Goal: Task Accomplishment & Management: Complete application form

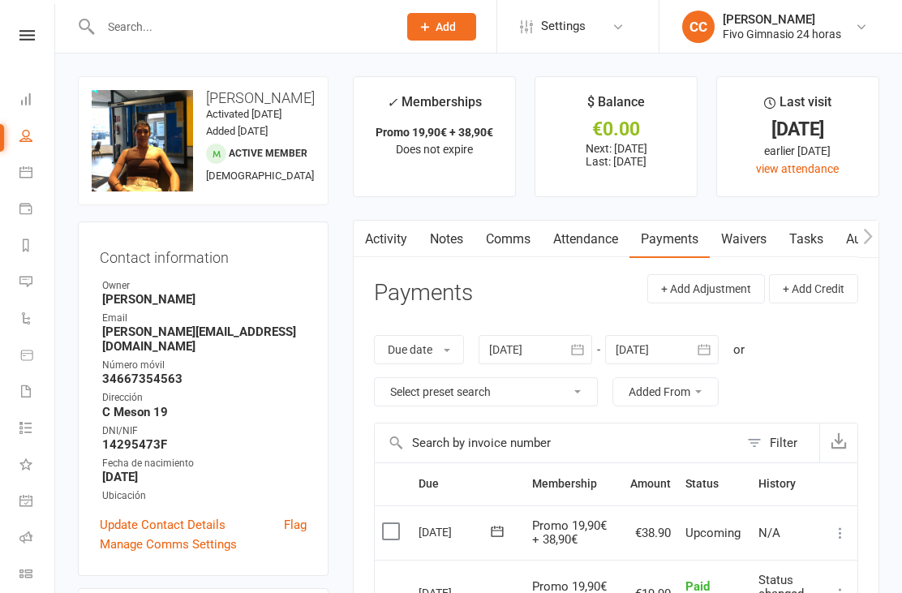
click at [28, 101] on icon at bounding box center [25, 98] width 13 height 13
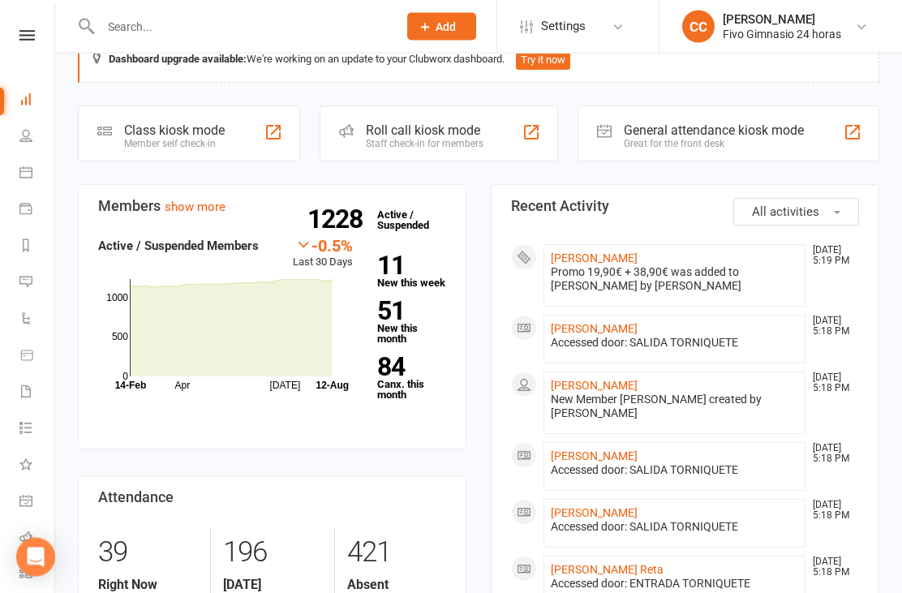
scroll to position [39, 0]
click at [637, 251] on link "[PERSON_NAME]" at bounding box center [594, 257] width 87 height 13
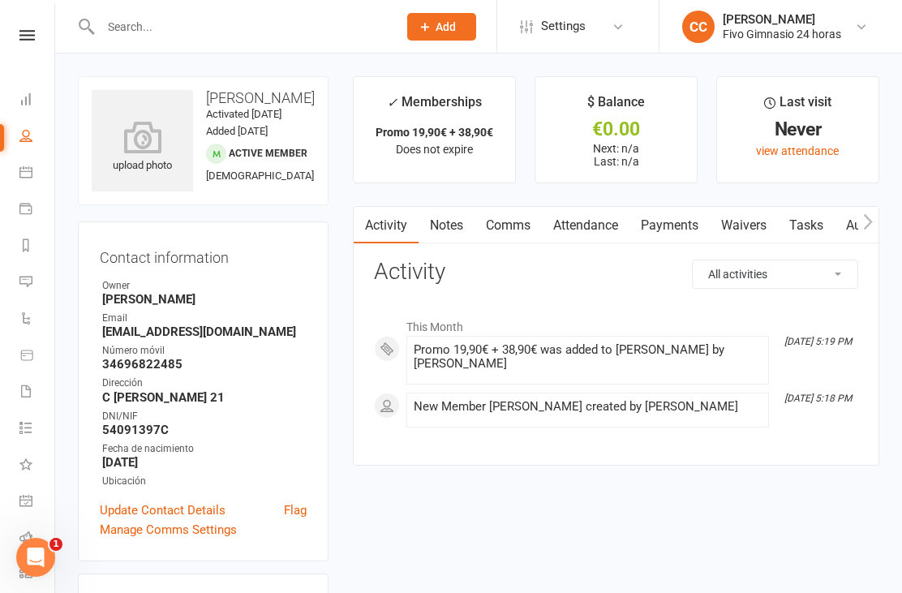
click at [131, 147] on icon at bounding box center [142, 137] width 101 height 32
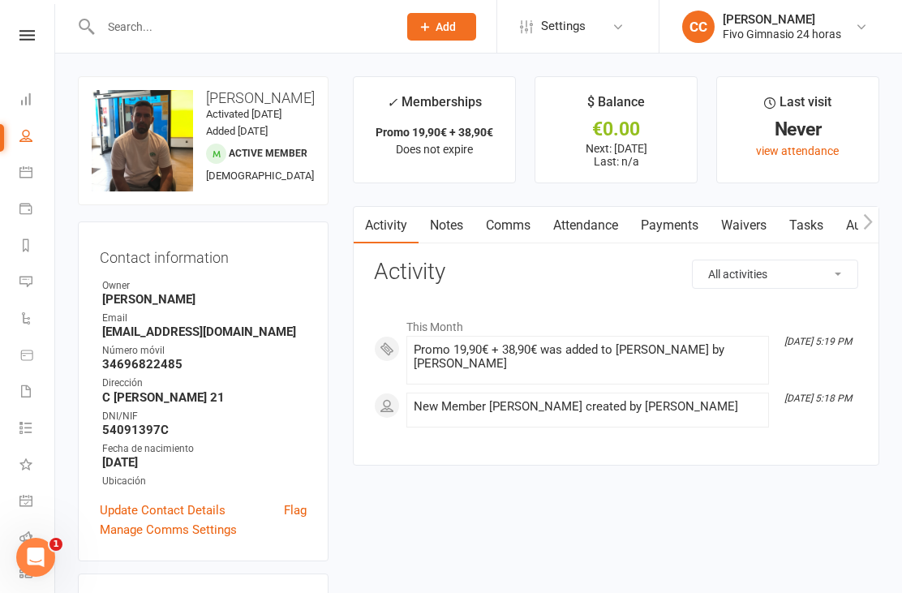
click at [731, 222] on link "Waivers" at bounding box center [743, 225] width 68 height 37
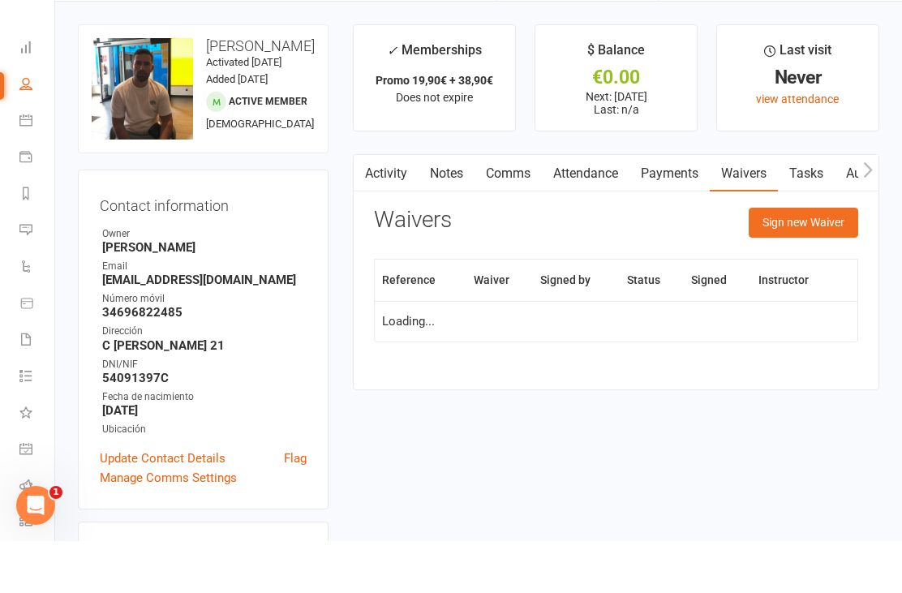
scroll to position [52, 0]
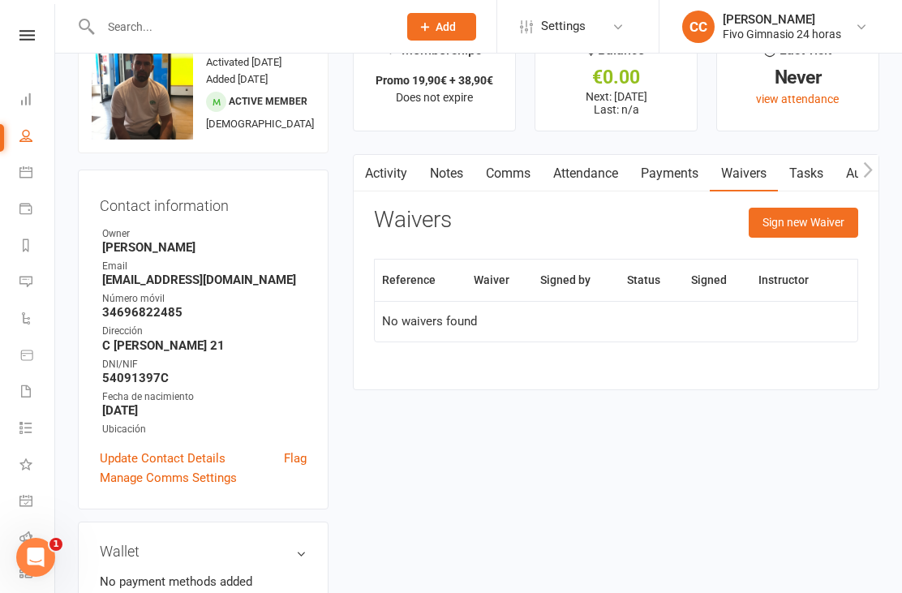
click at [791, 234] on button "Sign new Waiver" at bounding box center [802, 222] width 109 height 29
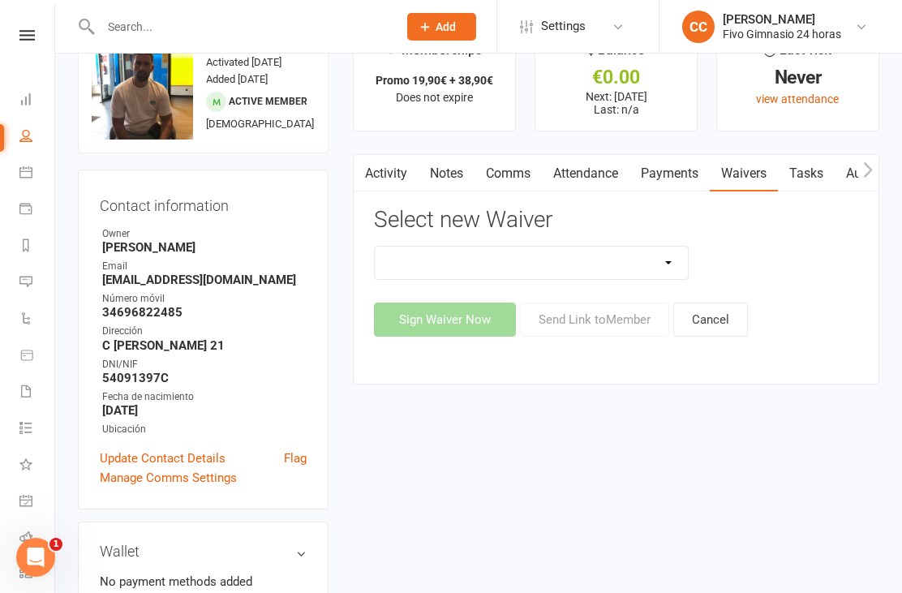
click at [589, 241] on div "Select new Waiver Actualización De Datos De Pago Alta Online Certificación Fina…" at bounding box center [616, 272] width 484 height 129
click at [598, 256] on select "Actualización De Datos De Pago Alta Online Certificación Finalización Contrato …" at bounding box center [531, 262] width 313 height 32
select select "1939"
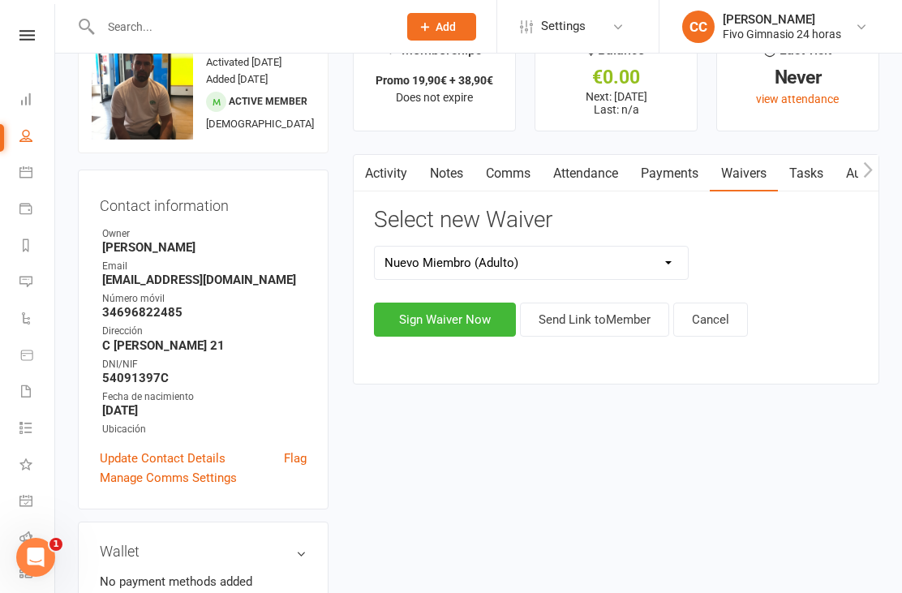
click at [408, 310] on button "Sign Waiver Now" at bounding box center [445, 319] width 142 height 34
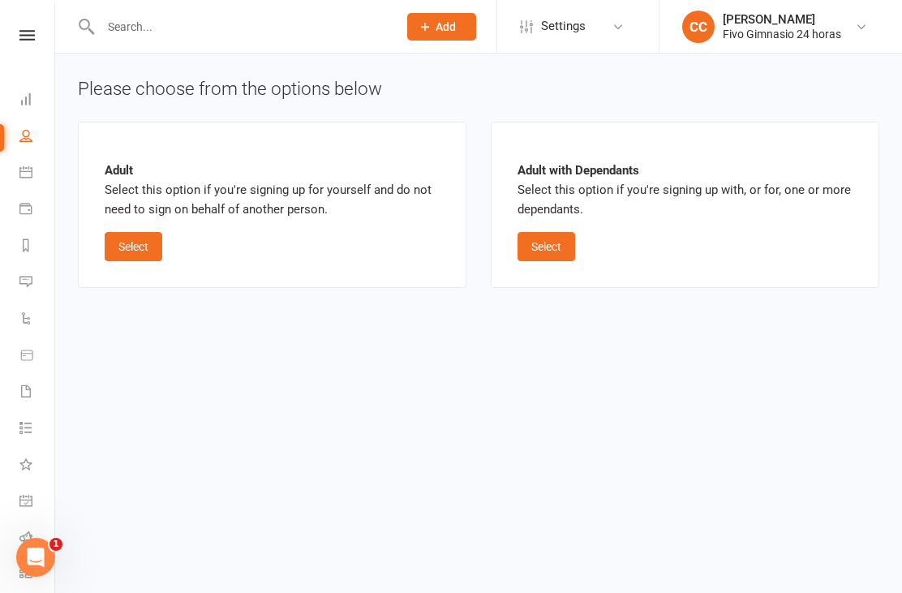
click at [126, 256] on button "Select" at bounding box center [134, 246] width 58 height 29
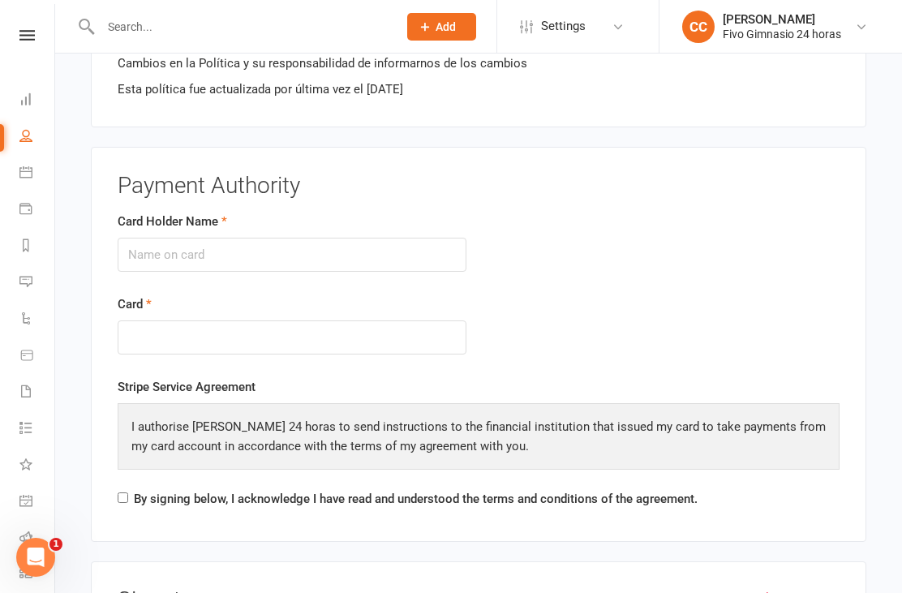
scroll to position [1758, 0]
click at [330, 242] on input "Card Holder Name" at bounding box center [292, 255] width 349 height 34
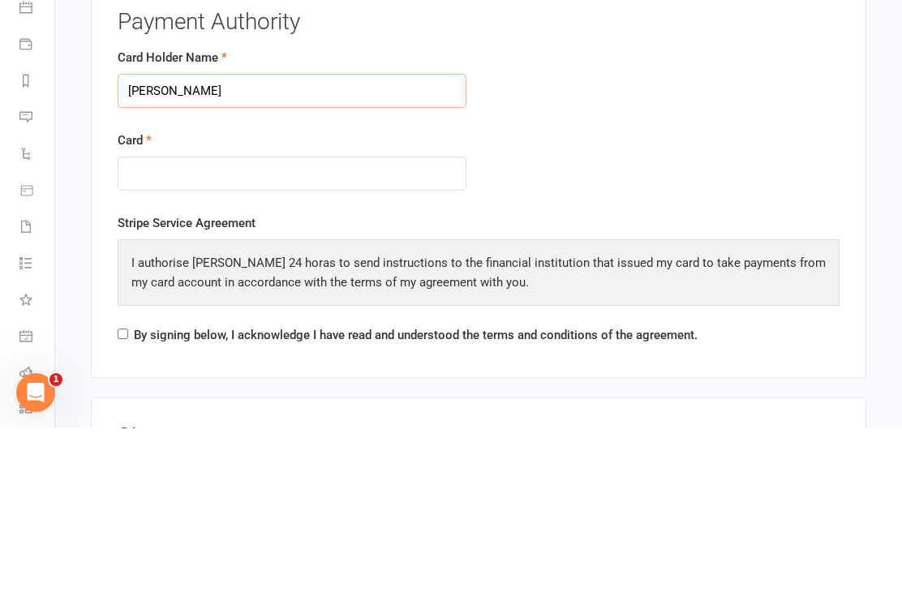
type input "[PERSON_NAME]"
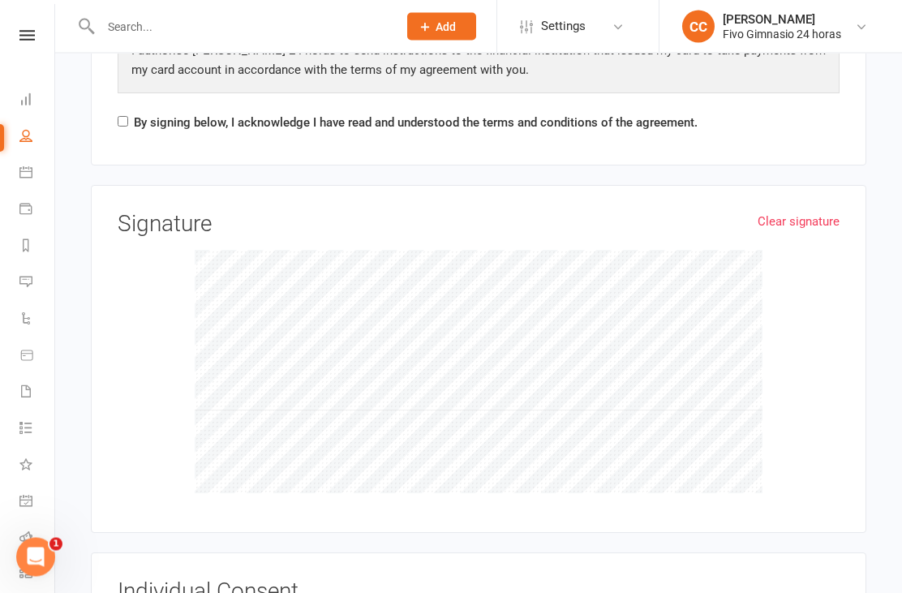
scroll to position [2134, 0]
click at [128, 117] on input "By signing below, I acknowledge I have read and understood the terms and condit…" at bounding box center [123, 122] width 11 height 11
checkbox input "true"
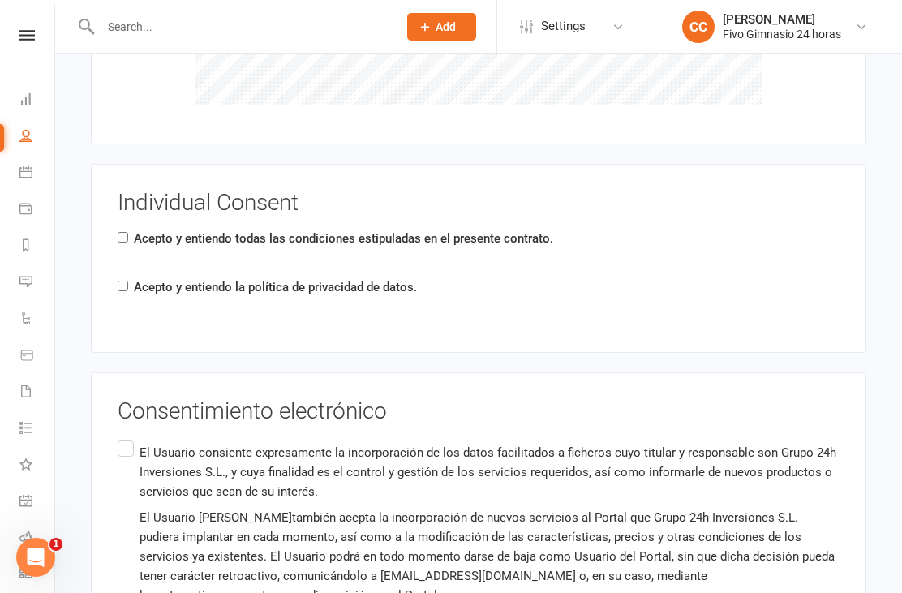
scroll to position [2599, 0]
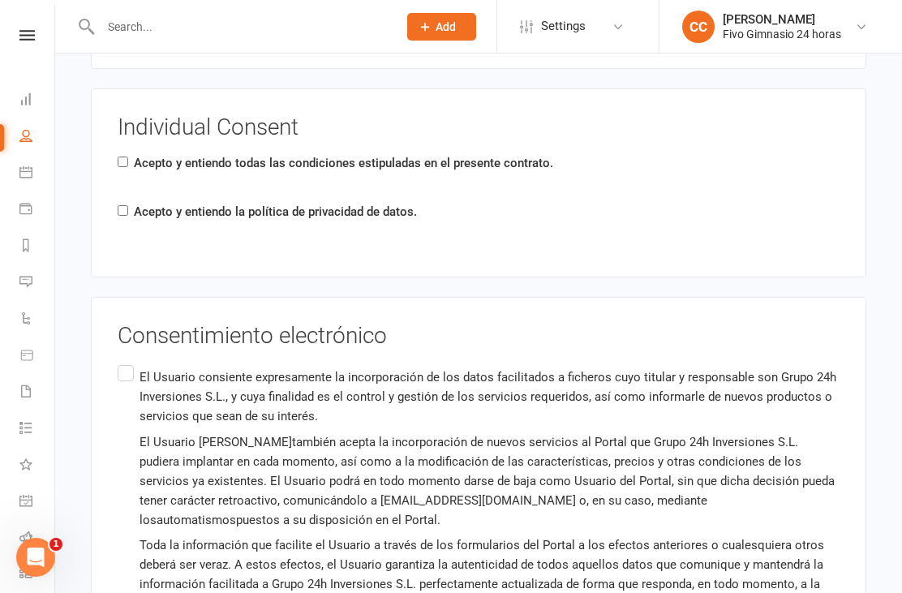
click at [123, 362] on label "El Usuario consiente expresamente la incorporación de los datos facilitados a f…" at bounding box center [479, 513] width 722 height 303
click at [123, 362] on input "El Usuario consiente expresamente la incorporación de los datos facilitados a f…" at bounding box center [123, 362] width 11 height 0
click at [114, 204] on div "Individual Consent Acepto y entiendo todas las condiciones estipuladas en el pr…" at bounding box center [478, 182] width 775 height 189
click at [122, 156] on input "Acepto y entiendo todas las condiciones estipuladas en el presente contrato." at bounding box center [123, 161] width 11 height 11
checkbox input "true"
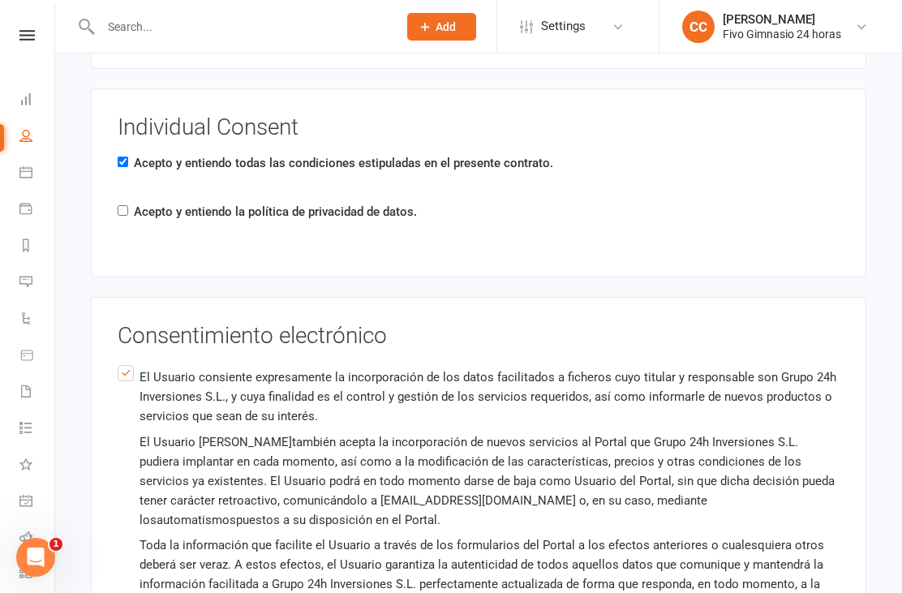
click at [122, 214] on div "Acepto y entiendo la política de privacidad de datos." at bounding box center [267, 215] width 299 height 26
click at [130, 202] on div "Acepto y entiendo la política de privacidad de datos." at bounding box center [267, 215] width 299 height 26
click at [122, 210] on div "Acepto y entiendo la política de privacidad de datos." at bounding box center [267, 215] width 299 height 26
click at [106, 197] on div "Individual Consent Acepto y entiendo todas las condiciones estipuladas en el pr…" at bounding box center [478, 182] width 775 height 189
click at [117, 215] on div "Individual Consent Acepto y entiendo todas las condiciones estipuladas en el pr…" at bounding box center [478, 182] width 775 height 189
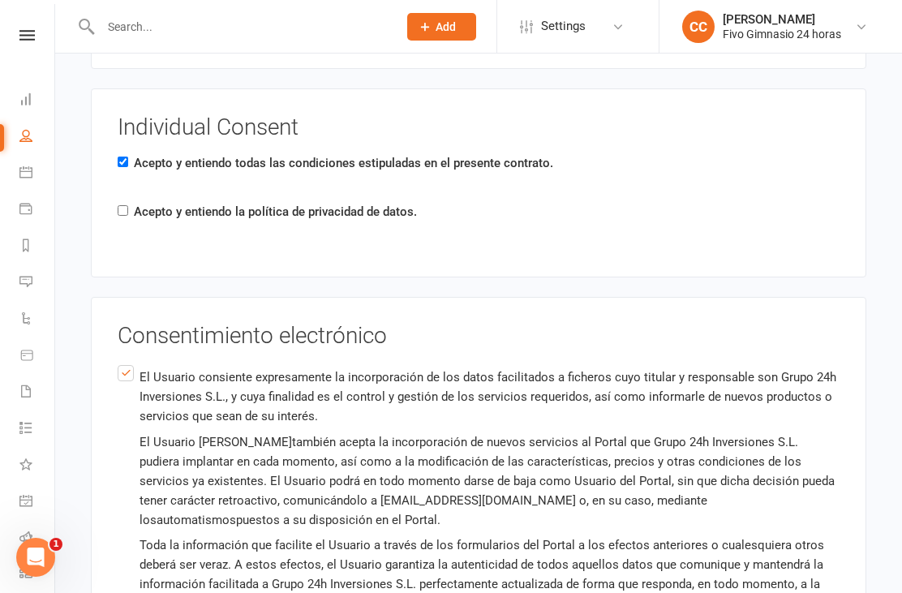
click at [121, 206] on input "Acepto y entiendo la política de privacidad de datos." at bounding box center [123, 210] width 11 height 11
checkbox input "true"
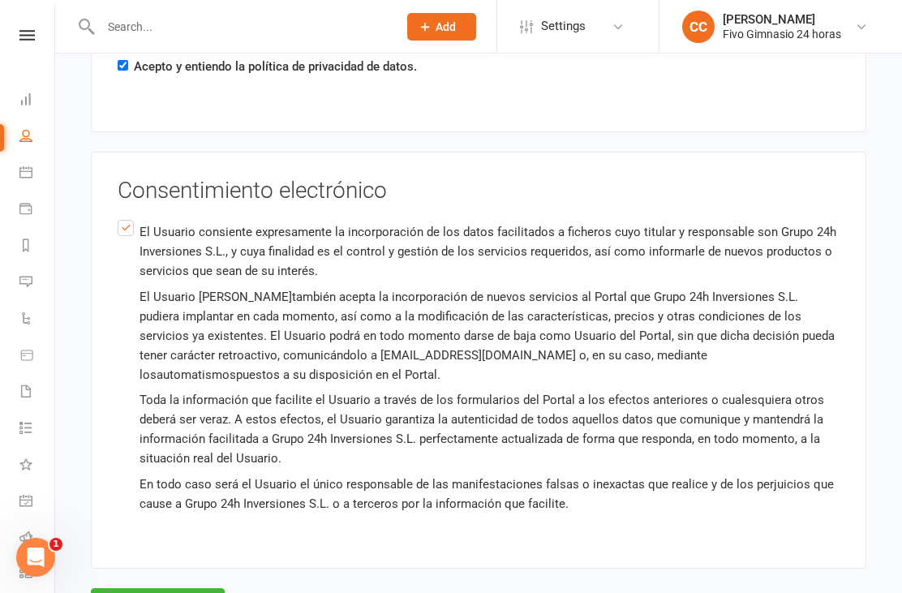
scroll to position [2774, 0]
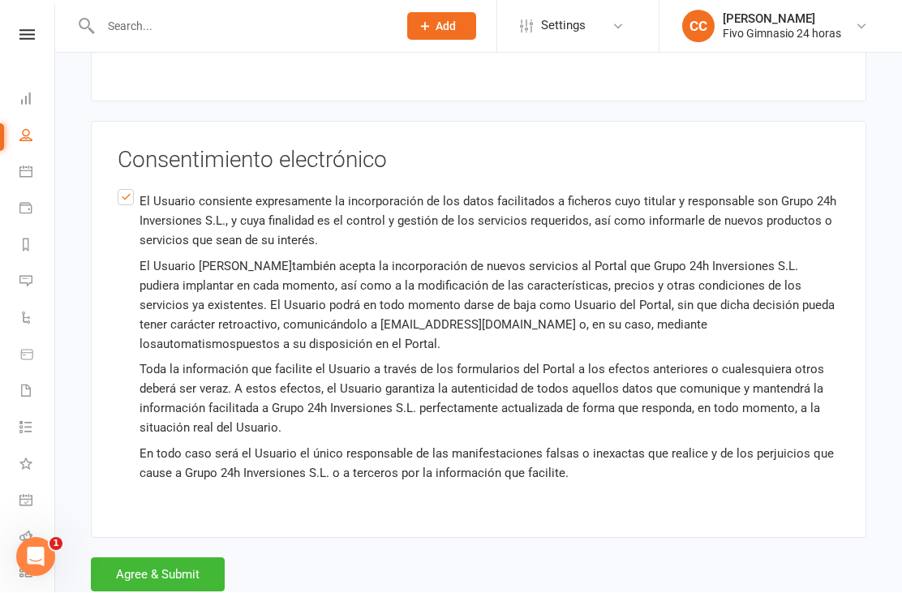
click at [137, 567] on button "Agree & Submit" at bounding box center [158, 575] width 134 height 34
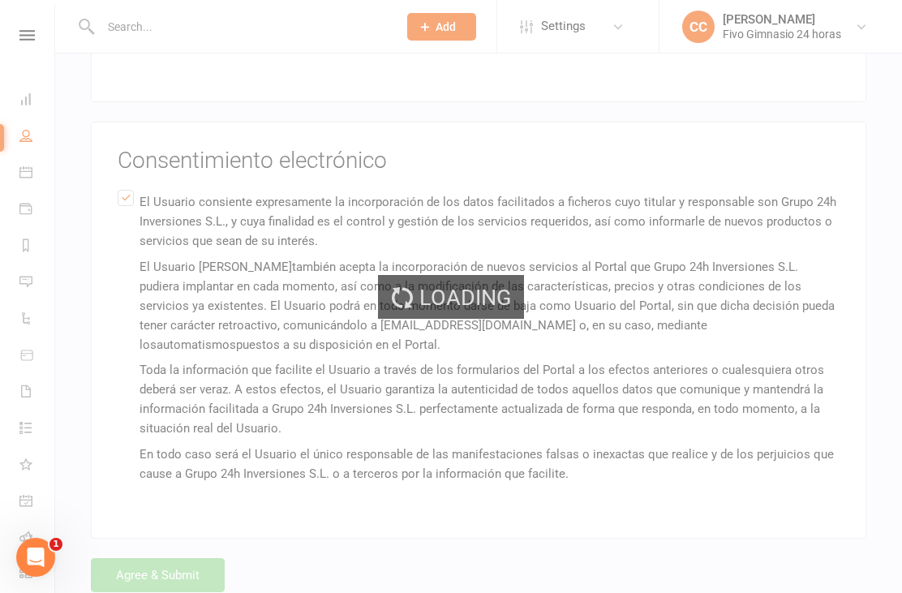
click at [139, 575] on div "Loading" at bounding box center [451, 296] width 902 height 593
